Goal: Task Accomplishment & Management: Use online tool/utility

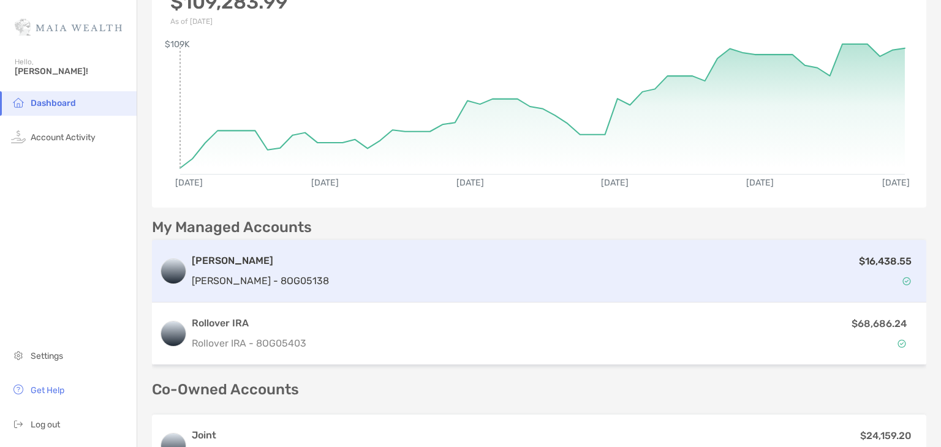
scroll to position [99, 0]
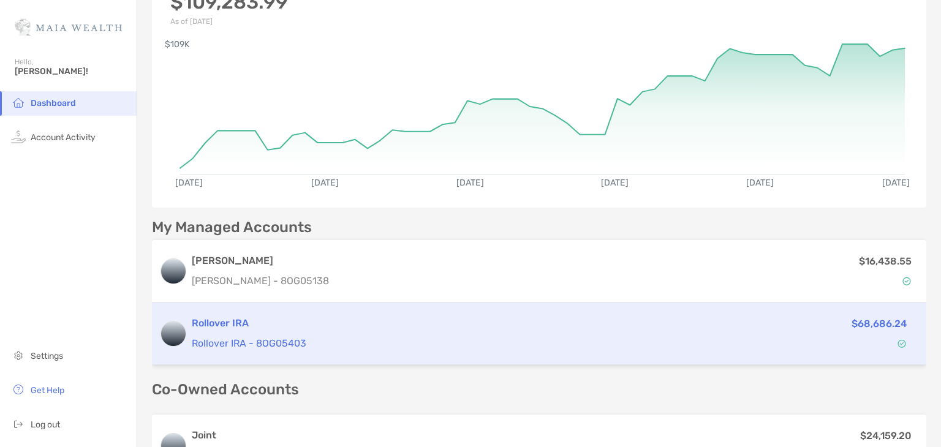
click at [688, 351] on div "Rollover IRA Rollover IRA - 8OG05403 $68,686.24" at bounding box center [539, 334] width 774 height 62
click at [244, 336] on p "Rollover IRA - 8OG05403" at bounding box center [434, 343] width 484 height 15
click at [243, 336] on p "Rollover IRA - 8OG05403" at bounding box center [434, 343] width 484 height 15
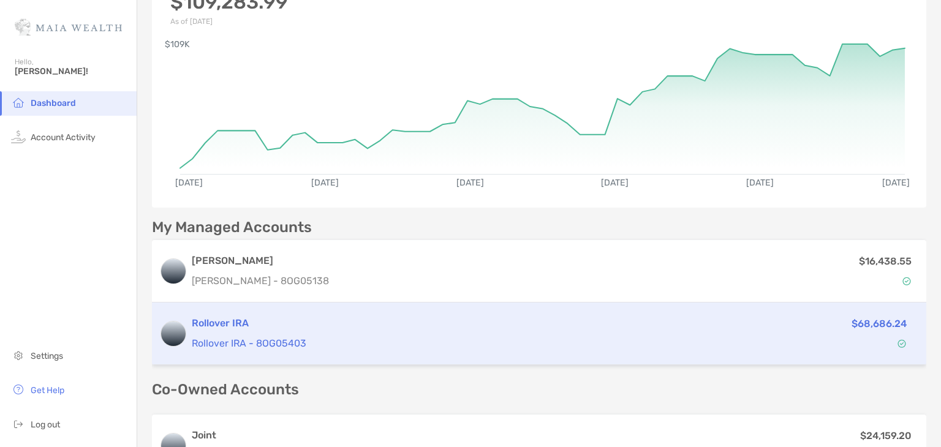
click at [246, 327] on h3 "Rollover IRA" at bounding box center [434, 323] width 484 height 15
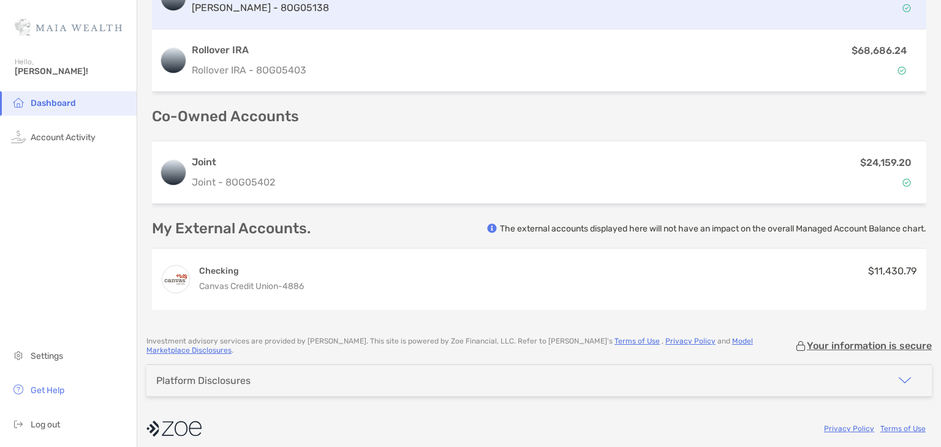
scroll to position [120, 0]
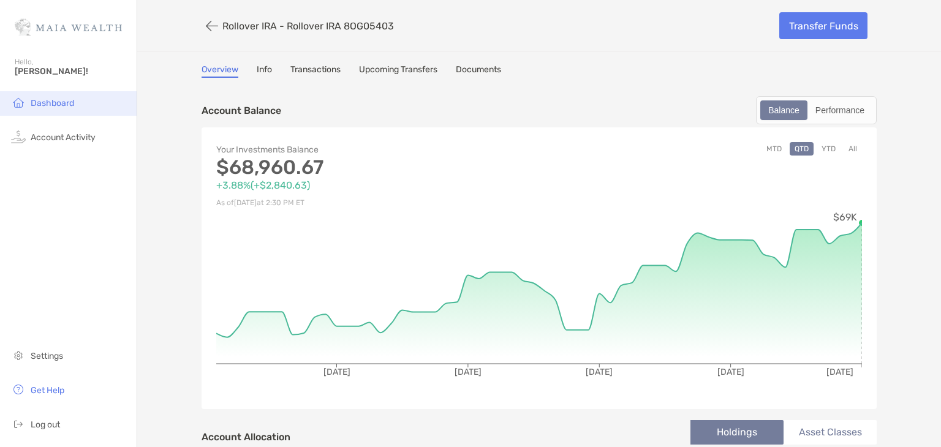
click at [42, 105] on span "Dashboard" at bounding box center [52, 103] width 43 height 10
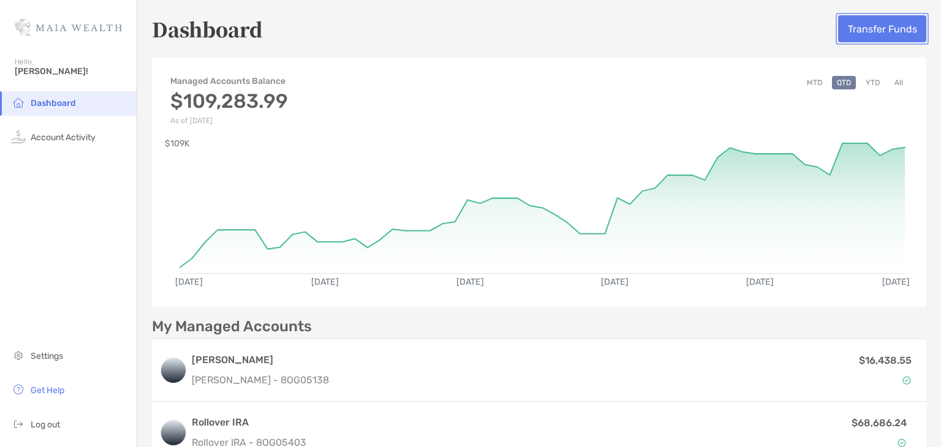
click at [864, 22] on button "Transfer Funds" at bounding box center [882, 28] width 88 height 27
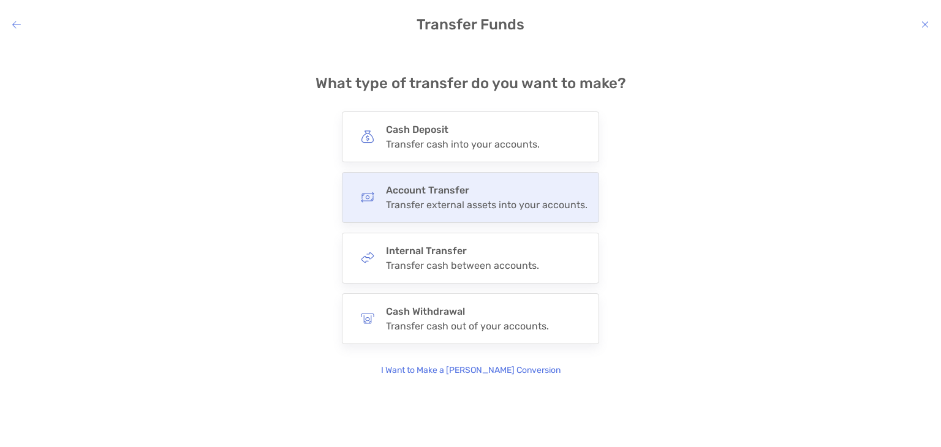
click at [513, 197] on div "Account Transfer Transfer external assets into your accounts." at bounding box center [487, 197] width 202 height 26
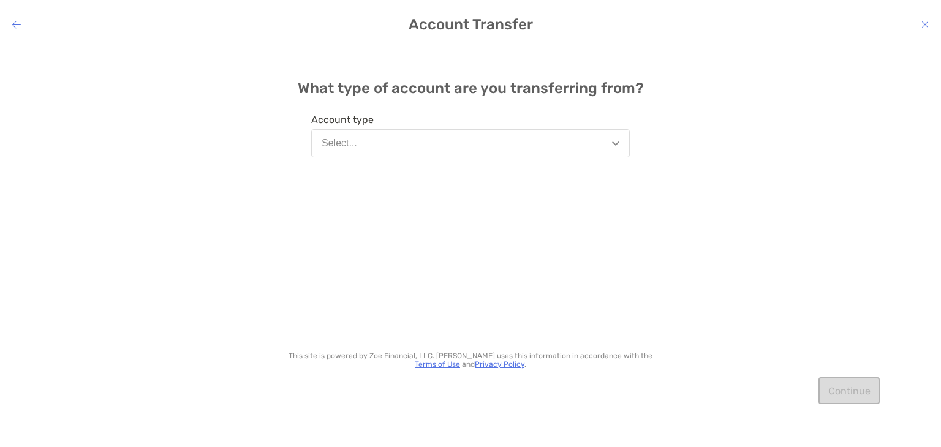
click at [625, 146] on button "Select..." at bounding box center [470, 143] width 318 height 28
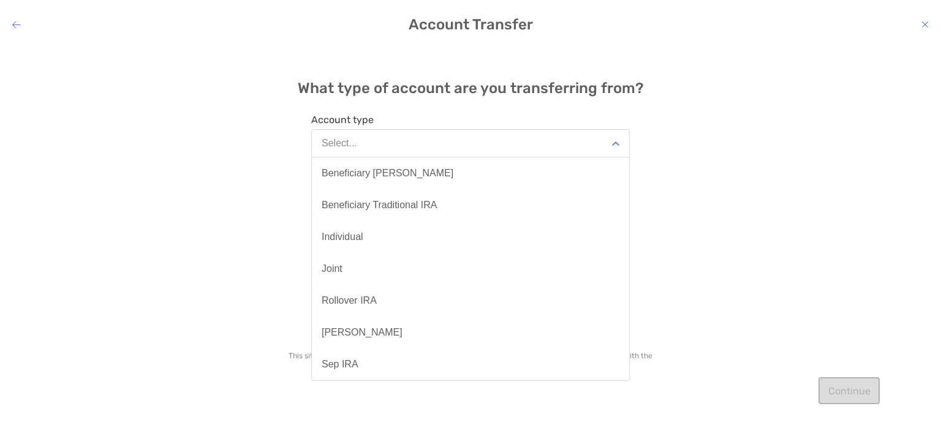
click at [723, 148] on div "What type of account are you transferring from? Account type Select... Benefici…" at bounding box center [470, 236] width 941 height 383
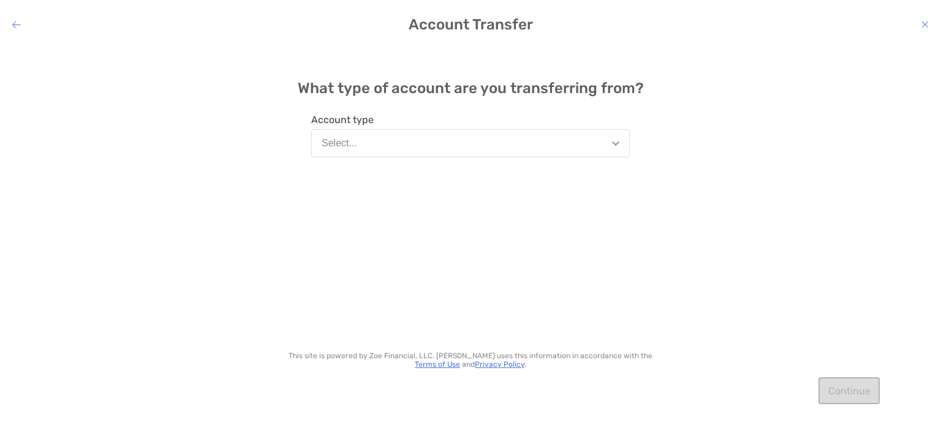
click at [19, 23] on icon "modal" at bounding box center [16, 25] width 9 height 10
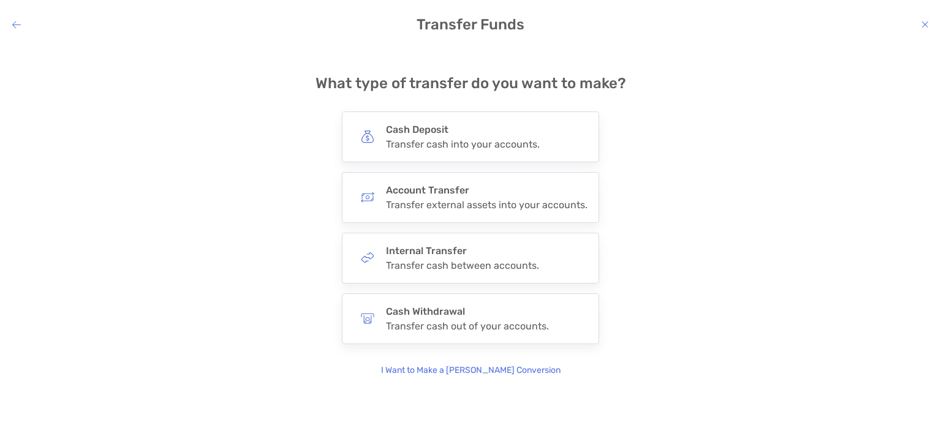
click at [19, 23] on icon "modal" at bounding box center [16, 25] width 9 height 10
